Goal: Information Seeking & Learning: Check status

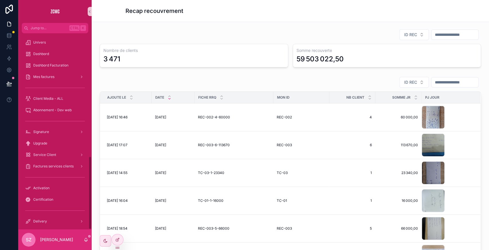
scroll to position [25, 0]
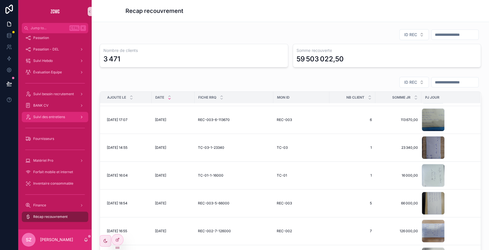
click at [66, 115] on div "Suivi des entretiens" at bounding box center [55, 116] width 60 height 9
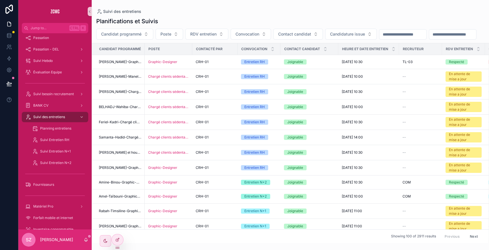
click at [387, 38] on input "scrollable content" at bounding box center [402, 34] width 47 height 8
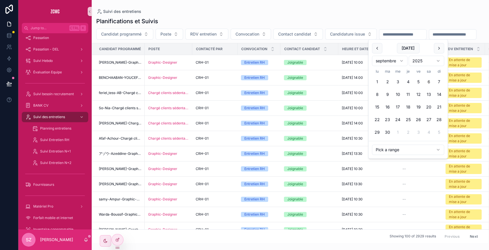
click at [429, 38] on input "scrollable content" at bounding box center [452, 34] width 47 height 8
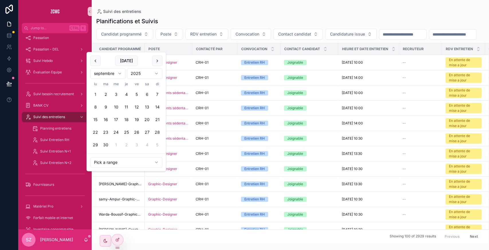
click at [96, 92] on button "1" at bounding box center [95, 94] width 10 height 10
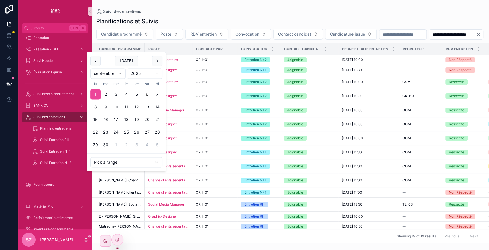
click at [146, 96] on button "6" at bounding box center [147, 94] width 10 height 10
type input "**********"
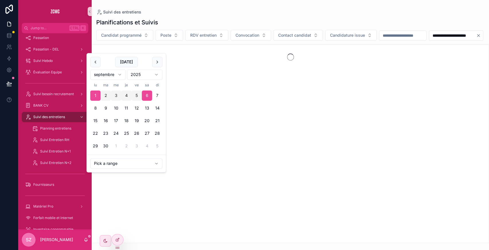
click at [183, 41] on div "**********" at bounding box center [290, 35] width 397 height 11
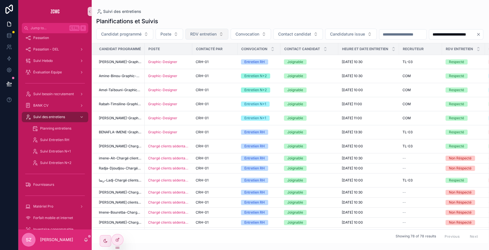
click at [195, 36] on span "RDV entretien" at bounding box center [203, 34] width 26 height 6
click at [191, 58] on div "Respecté" at bounding box center [206, 56] width 69 height 9
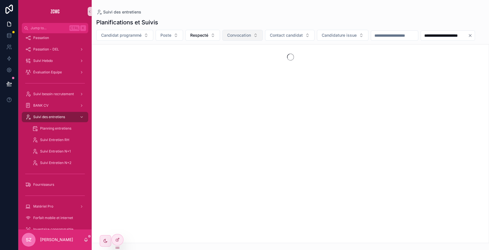
click at [235, 37] on span "Convocation" at bounding box center [239, 35] width 24 height 6
click at [224, 58] on div "Entretien RH" at bounding box center [241, 58] width 69 height 9
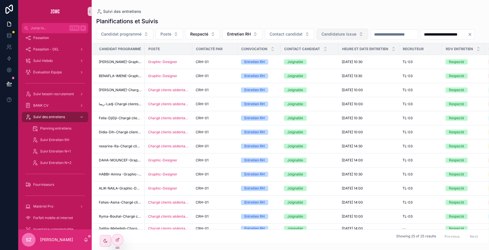
click at [331, 37] on button "Candidature issue" at bounding box center [343, 34] width 52 height 11
click at [315, 56] on div "Favorable" at bounding box center [341, 56] width 69 height 9
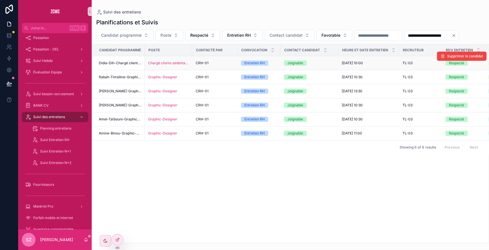
click at [216, 65] on div "CRH-01" at bounding box center [215, 63] width 38 height 5
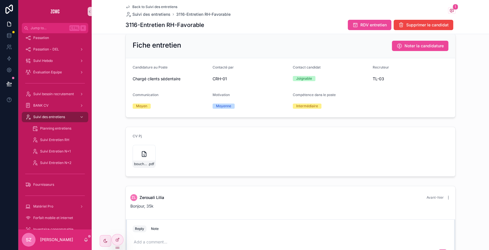
scroll to position [138, 0]
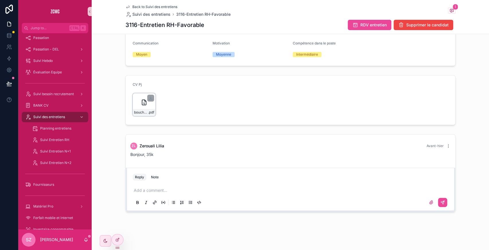
click at [136, 100] on div "bouchebaba-dihia,-cc .pdf" at bounding box center [144, 104] width 23 height 23
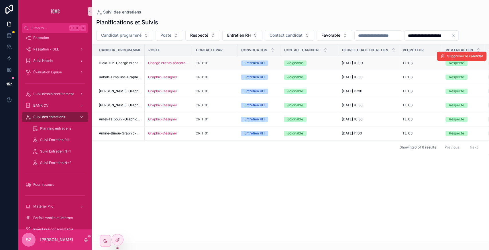
click at [190, 64] on td "Chargé clients sédentaire" at bounding box center [169, 63] width 48 height 14
click at [197, 62] on span "CRH-01" at bounding box center [202, 63] width 13 height 5
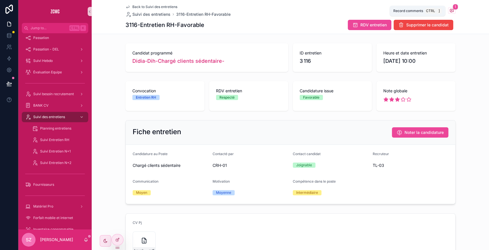
click at [453, 8] on span "1" at bounding box center [455, 7] width 5 height 6
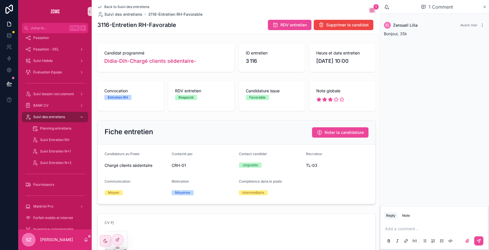
click at [486, 7] on icon "scrollable content" at bounding box center [484, 7] width 4 height 5
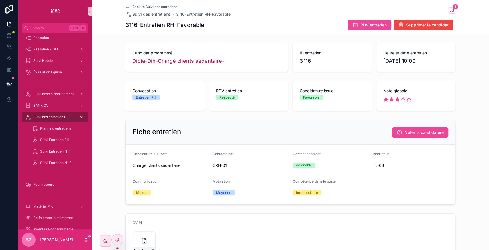
click at [145, 61] on span "Didia-Dih-Chargé clients sédentaire-" at bounding box center [178, 61] width 92 height 8
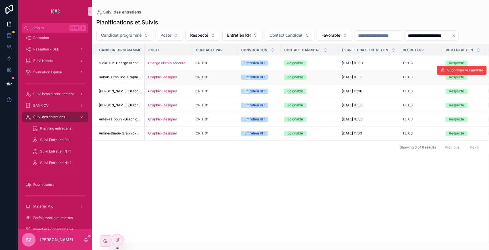
click at [215, 81] on td "CRH-01" at bounding box center [214, 77] width 45 height 14
click at [184, 77] on div "Graphic-Designer" at bounding box center [168, 77] width 41 height 5
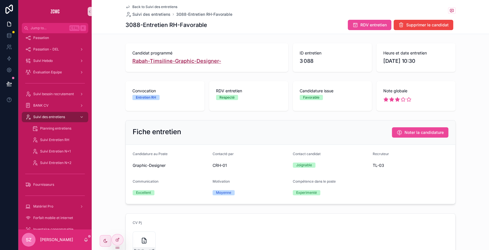
click at [163, 63] on span "Rabah-Timsiline-Graphic-Designer-" at bounding box center [176, 61] width 89 height 8
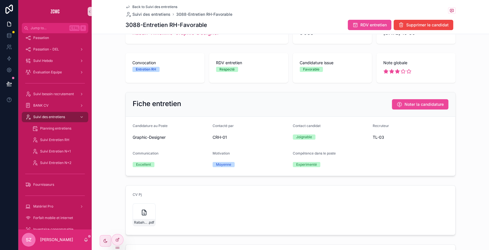
scroll to position [29, 0]
click at [140, 206] on div "Rabah_M_TIMSILINE_Graphic-Designer- .pdf" at bounding box center [144, 214] width 23 height 23
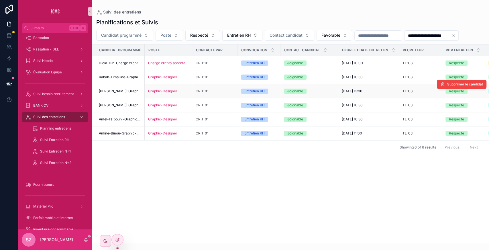
click at [225, 91] on div "CRH-01" at bounding box center [215, 91] width 38 height 5
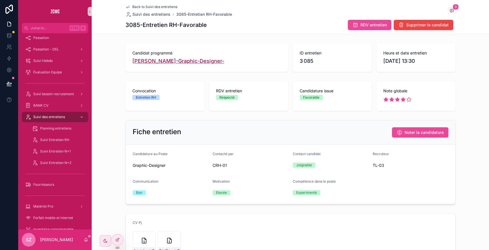
click at [173, 60] on span "[PERSON_NAME]-Graphic-Designer-" at bounding box center [178, 61] width 92 height 8
click at [136, 7] on span "Back to Suivi des entretiens" at bounding box center [154, 7] width 45 height 5
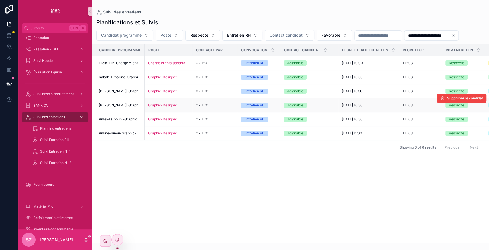
click at [187, 105] on div "Graphic-Designer" at bounding box center [168, 105] width 41 height 5
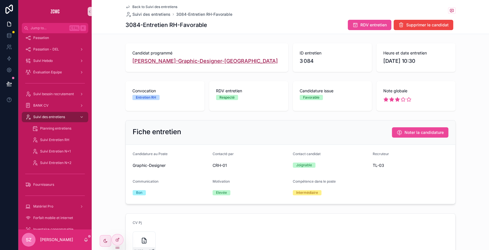
click at [203, 60] on span "[PERSON_NAME]-Graphic-Designer-[GEOGRAPHIC_DATA]" at bounding box center [205, 61] width 146 height 8
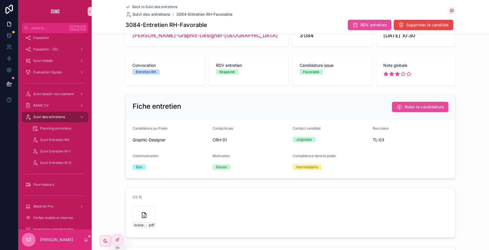
scroll to position [27, 0]
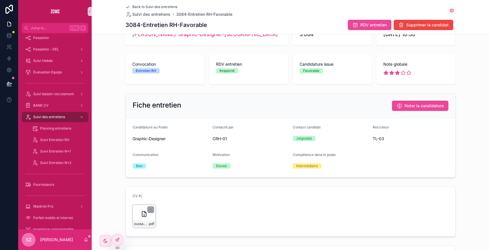
click at [137, 211] on div "oussama-boumerzoug-,-gdd .pdf" at bounding box center [144, 216] width 23 height 23
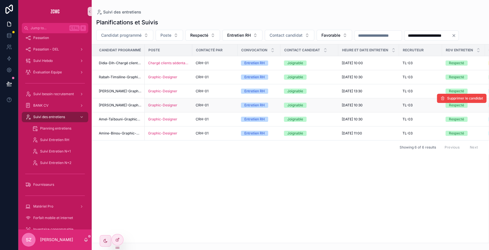
click at [184, 104] on div "Graphic-Designer" at bounding box center [168, 105] width 41 height 5
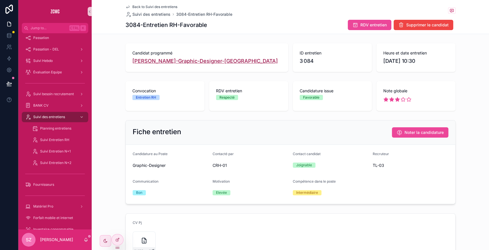
click at [227, 62] on span "[PERSON_NAME]-Graphic-Designer-[GEOGRAPHIC_DATA]" at bounding box center [205, 61] width 146 height 8
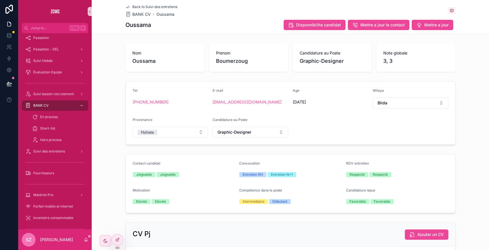
scroll to position [117, 0]
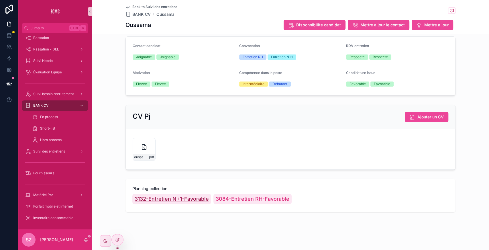
click at [178, 196] on span "3132-Entretien N+1-Favorable" at bounding box center [172, 199] width 74 height 8
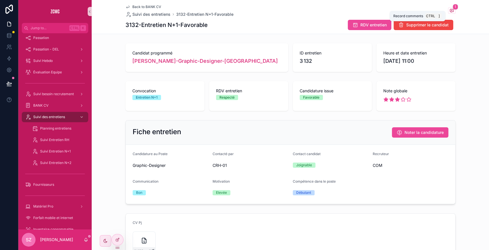
click at [451, 11] on icon "scrollable content" at bounding box center [451, 10] width 3 height 3
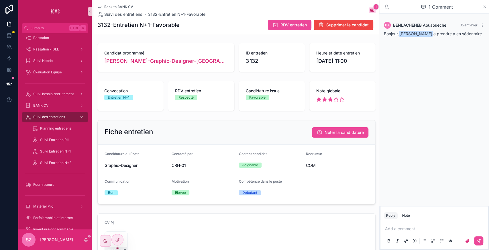
click at [485, 7] on icon "scrollable content" at bounding box center [485, 7] width 2 height 2
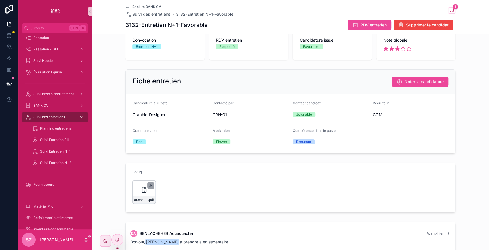
scroll to position [115, 0]
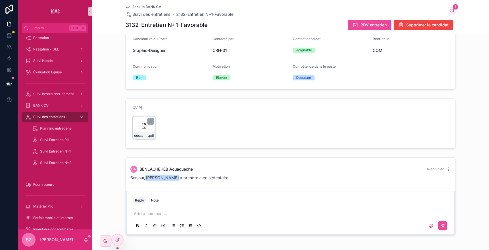
click at [143, 124] on icon "scrollable content" at bounding box center [144, 125] width 4 height 5
click at [154, 199] on div "Note" at bounding box center [155, 200] width 8 height 5
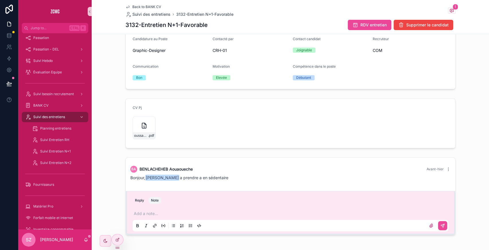
click at [149, 212] on p "scrollable content" at bounding box center [292, 214] width 316 height 6
click at [440, 226] on icon "scrollable content" at bounding box center [442, 225] width 5 height 5
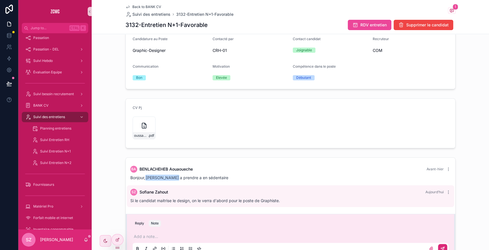
scroll to position [138, 0]
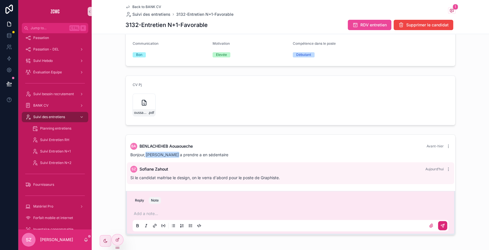
click at [126, 6] on icon "scrollable content" at bounding box center [127, 7] width 5 height 5
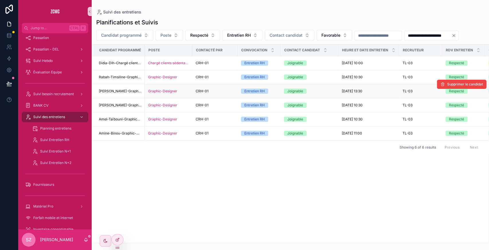
click at [191, 90] on td "Graphic-Designer" at bounding box center [169, 91] width 48 height 14
click at [183, 90] on div "Graphic-Designer" at bounding box center [168, 91] width 41 height 5
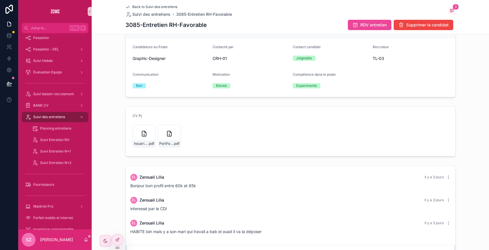
scroll to position [112, 0]
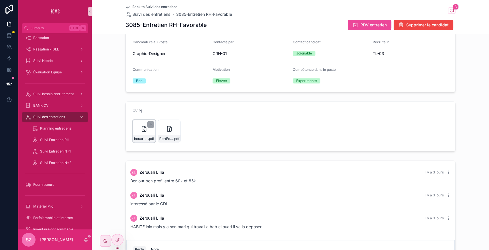
click at [142, 128] on icon "scrollable content" at bounding box center [144, 128] width 7 height 7
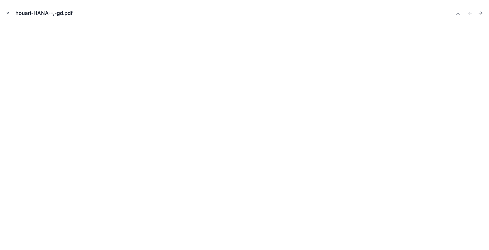
click at [9, 13] on icon "Close modal" at bounding box center [8, 13] width 4 height 4
